Goal: Information Seeking & Learning: Learn about a topic

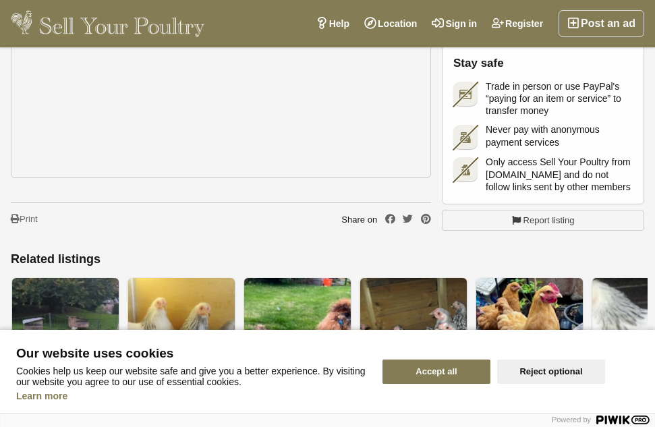
scroll to position [890, 0]
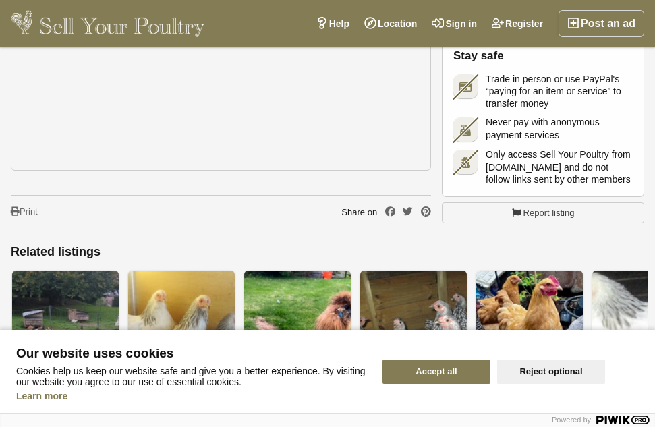
click at [165, 27] on img at bounding box center [108, 23] width 194 height 27
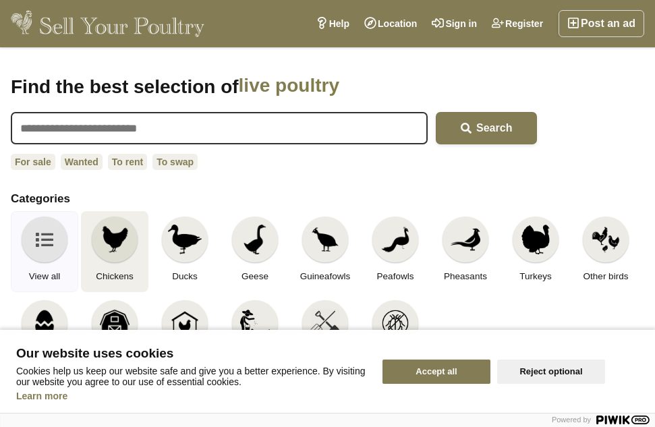
click at [115, 237] on img at bounding box center [115, 240] width 30 height 30
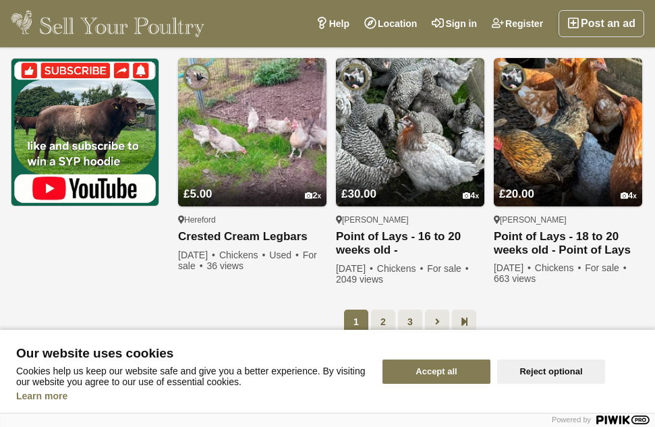
scroll to position [998, 0]
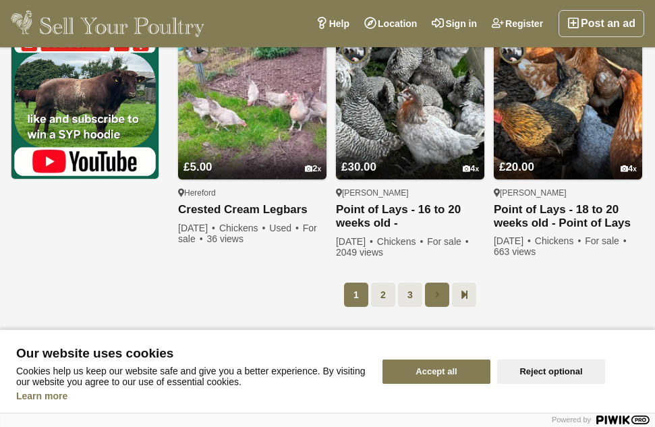
click at [430, 287] on link at bounding box center [437, 295] width 24 height 24
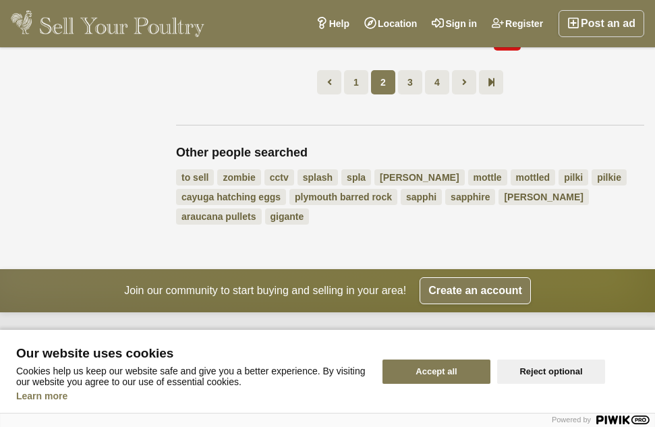
scroll to position [1212, 0]
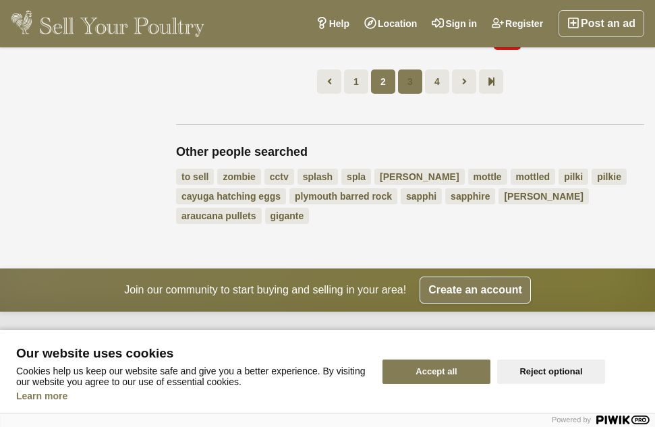
click at [407, 69] on link "3" at bounding box center [410, 81] width 24 height 24
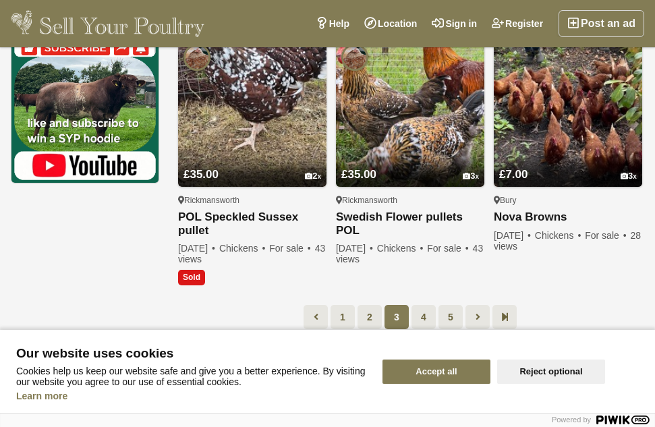
scroll to position [997, 0]
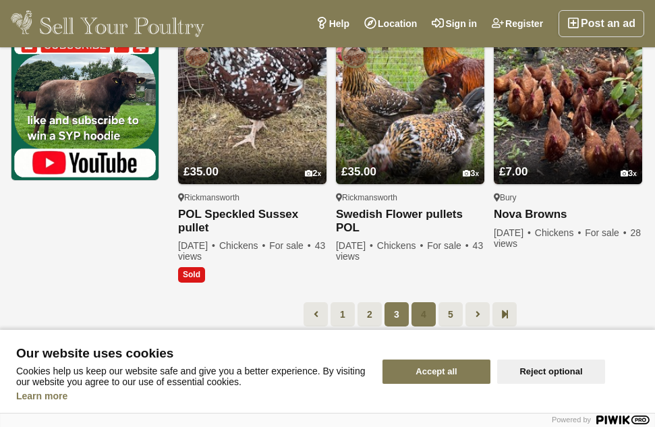
click at [423, 304] on link "4" at bounding box center [423, 314] width 24 height 24
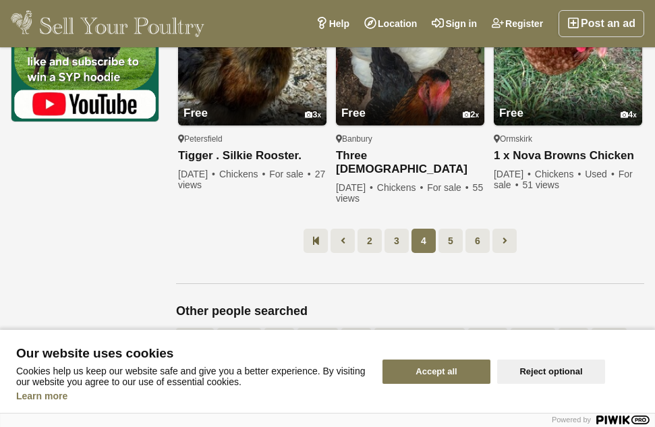
scroll to position [1158, 0]
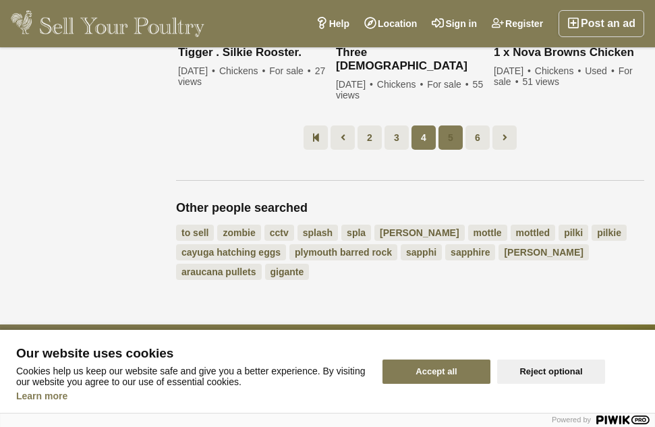
click at [447, 139] on link "5" at bounding box center [450, 137] width 24 height 24
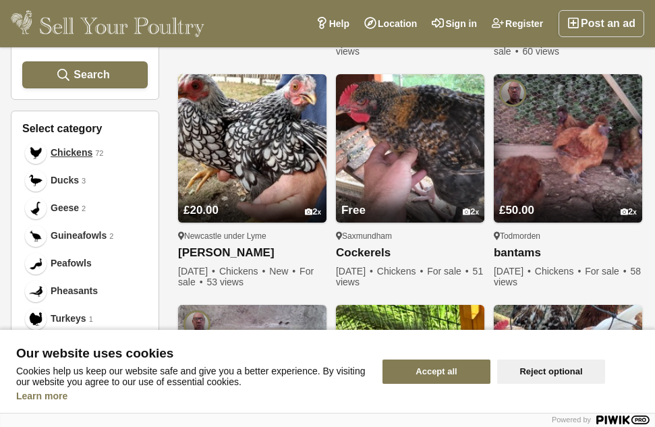
scroll to position [457, 0]
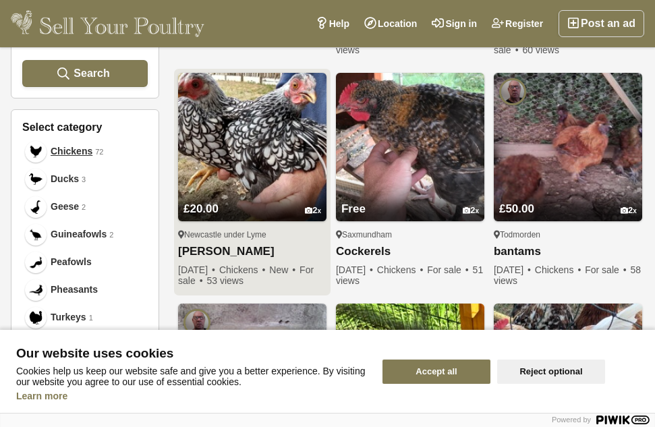
click at [288, 145] on img at bounding box center [252, 147] width 148 height 148
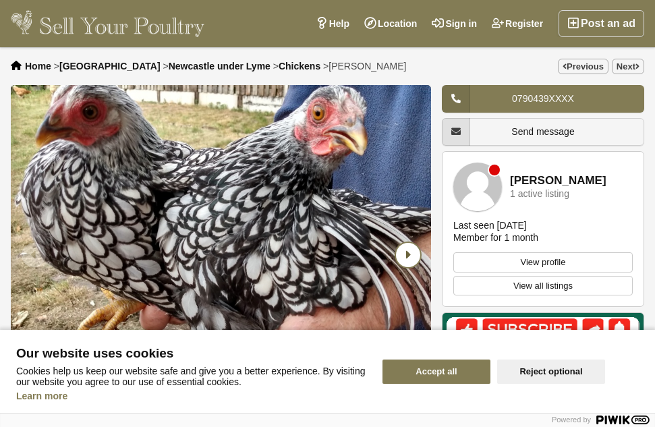
click at [403, 254] on icon "Next slide" at bounding box center [408, 255] width 24 height 24
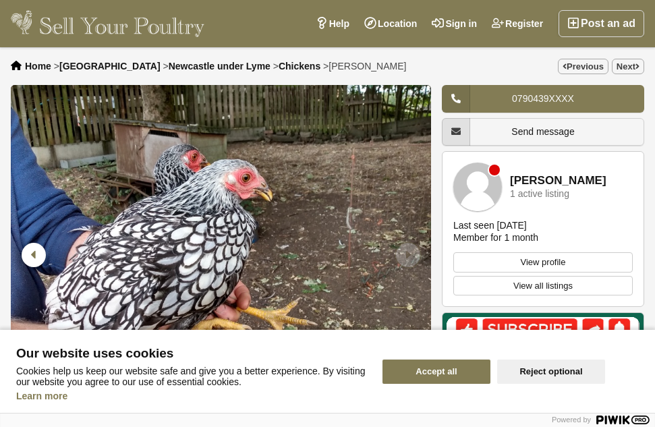
click at [403, 254] on icon "Next slide" at bounding box center [408, 255] width 24 height 24
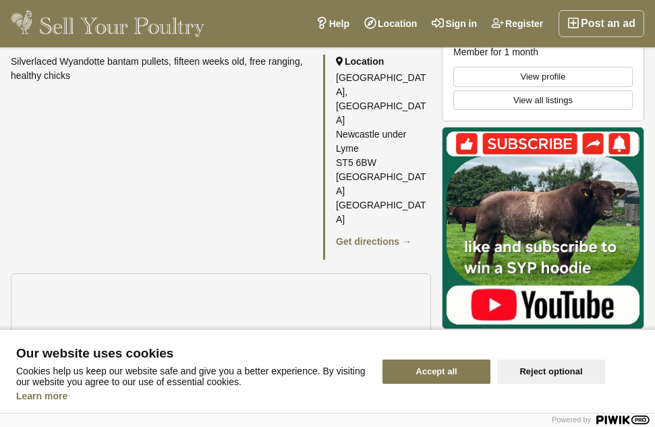
scroll to position [593, 0]
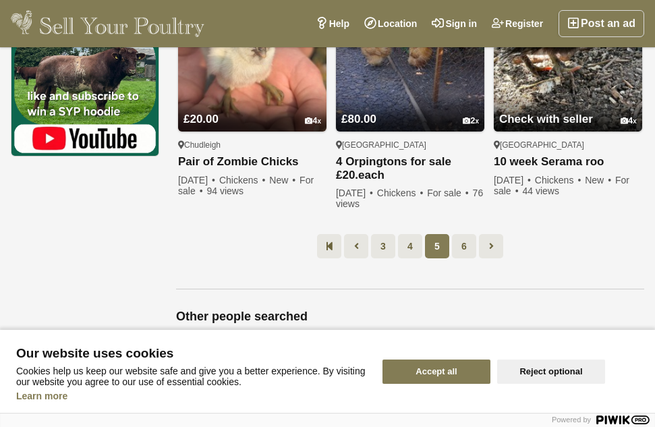
scroll to position [1024, 0]
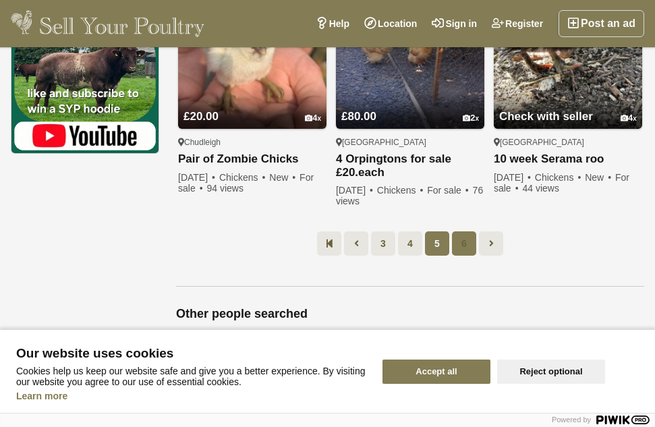
click at [457, 247] on link "6" at bounding box center [464, 243] width 24 height 24
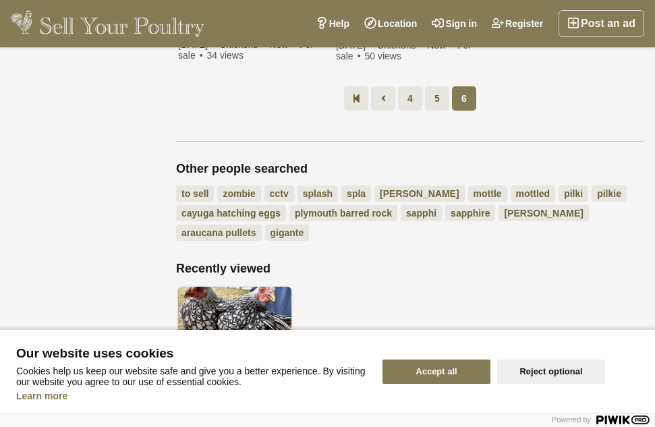
scroll to position [1185, 0]
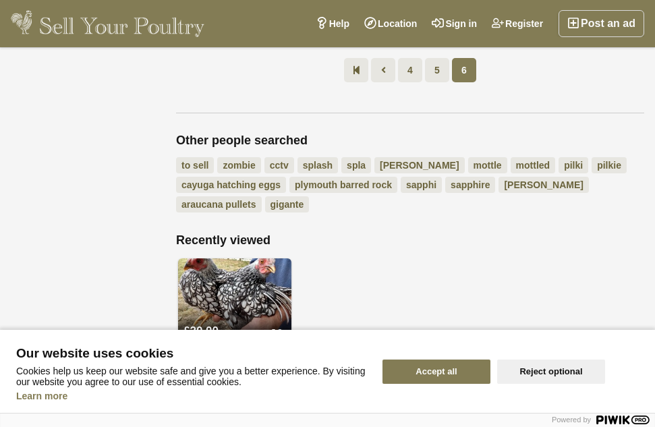
scroll to position [998, 0]
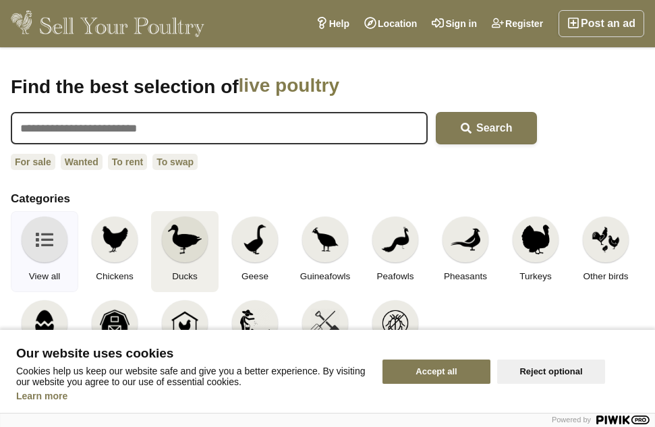
click at [181, 241] on img at bounding box center [185, 240] width 34 height 30
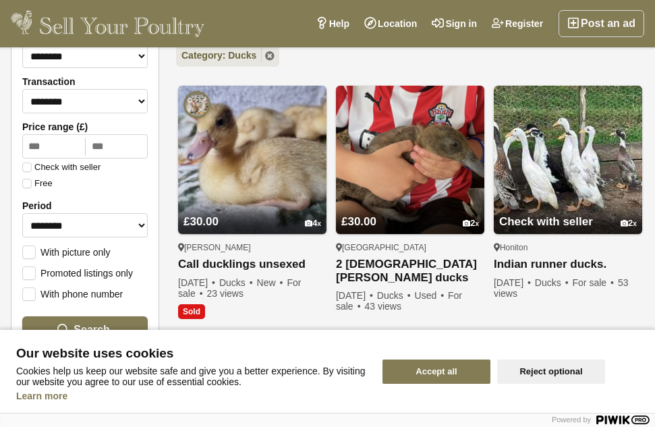
scroll to position [162, 0]
